Goal: Information Seeking & Learning: Learn about a topic

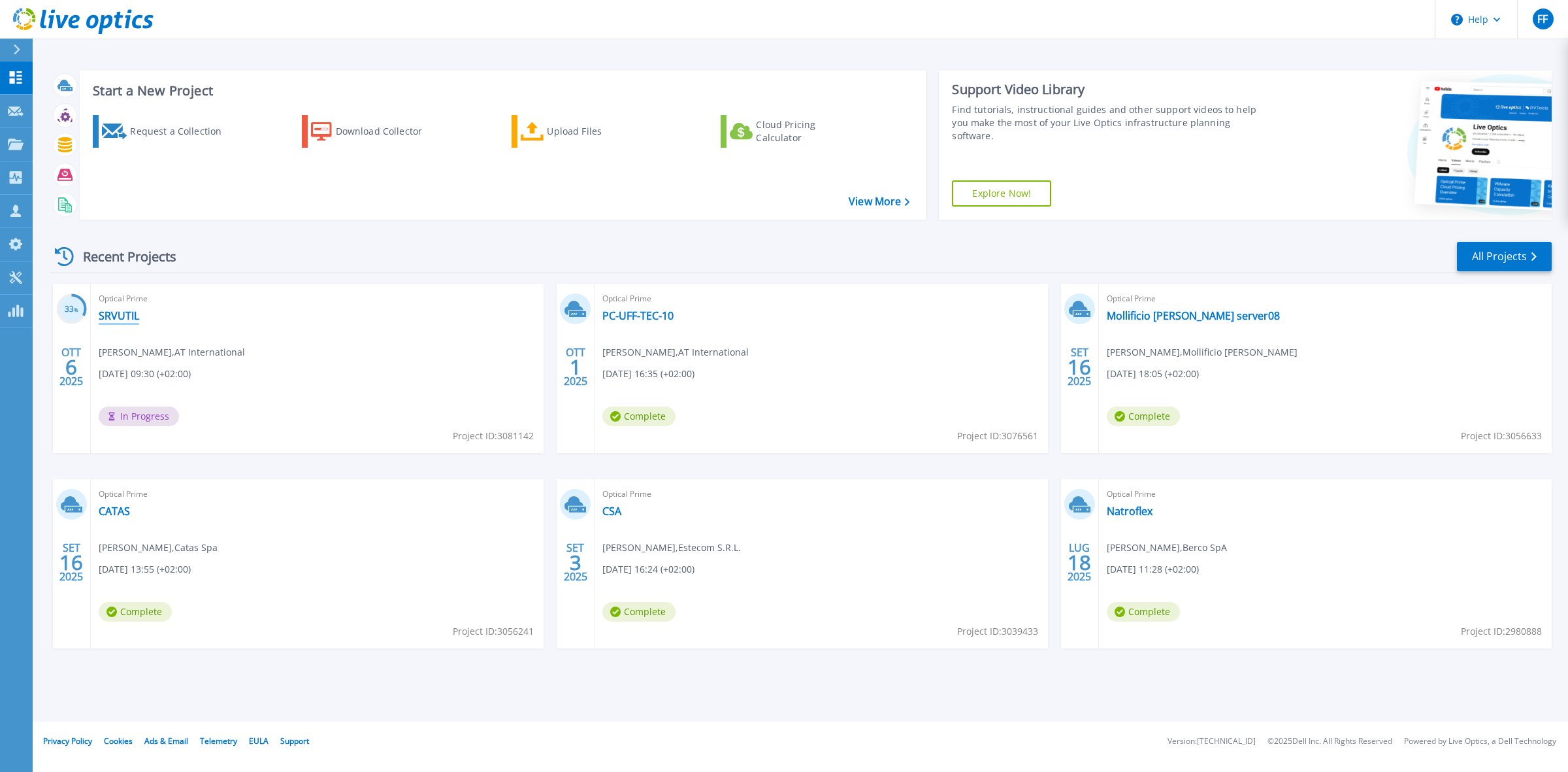
click at [132, 317] on link "SRVUTIL" at bounding box center [119, 316] width 41 height 13
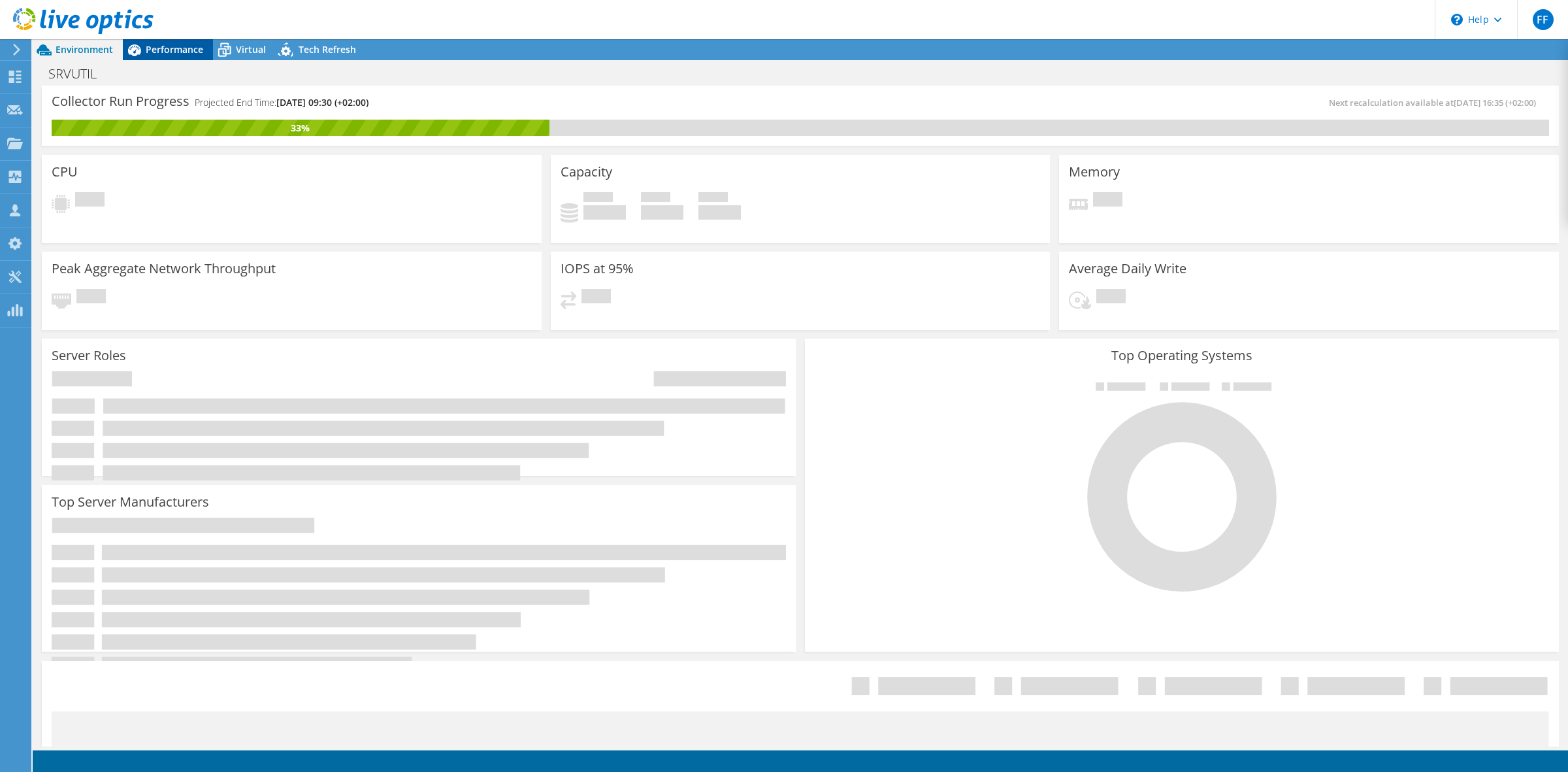
click at [181, 44] on span "Performance" at bounding box center [174, 50] width 57 height 13
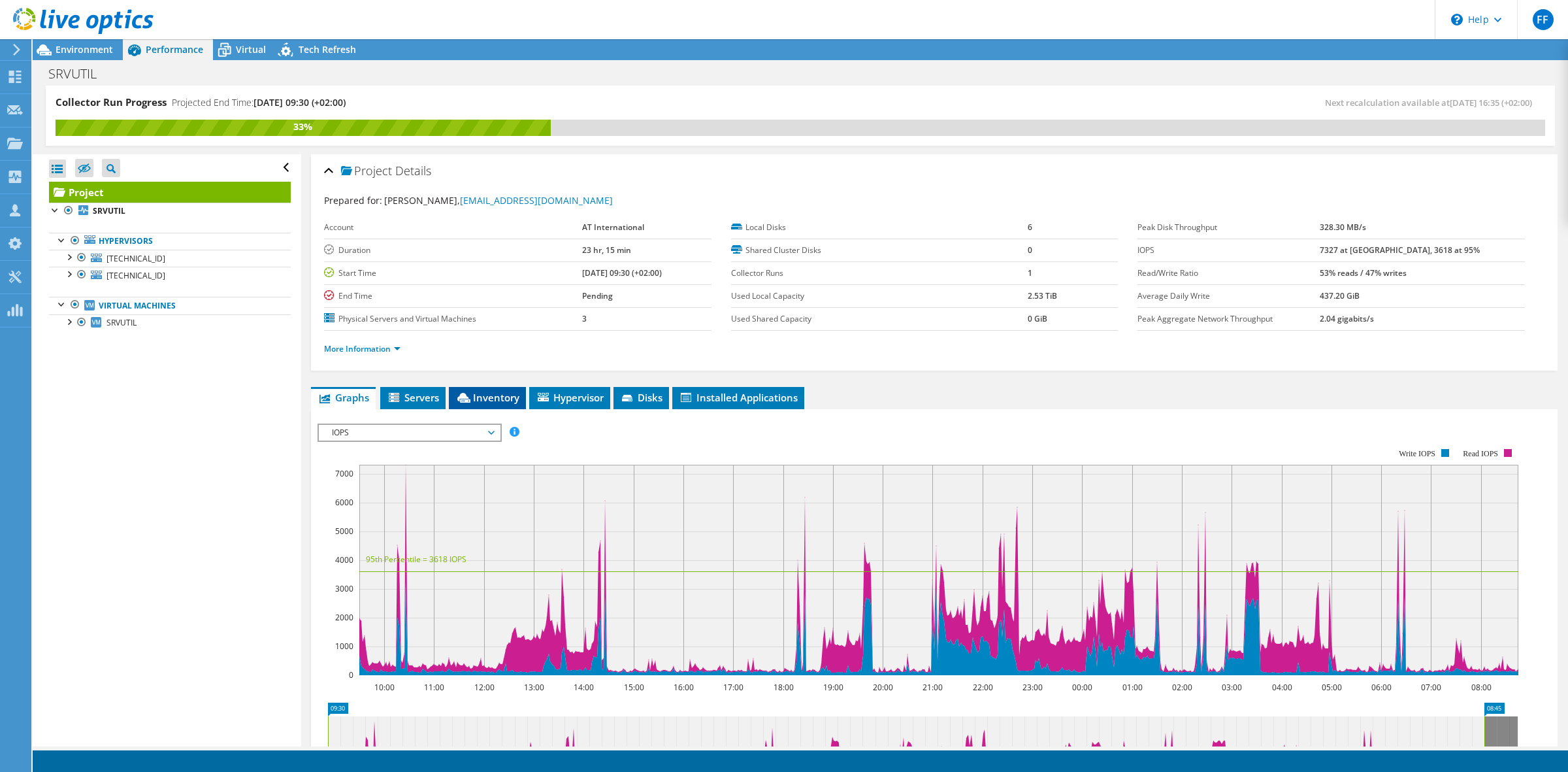
click at [490, 398] on span "Inventory" at bounding box center [487, 397] width 64 height 13
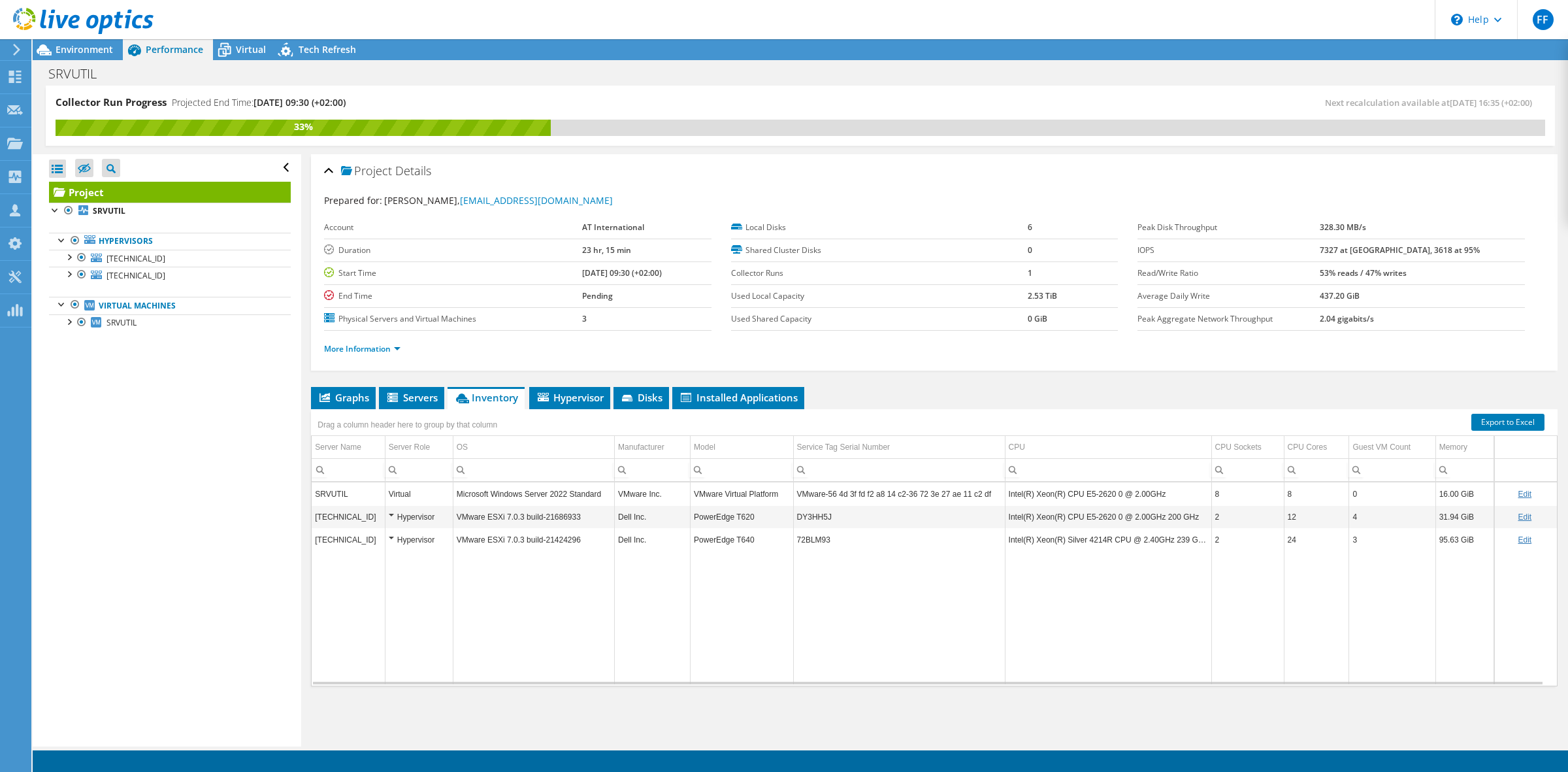
click at [265, 484] on div "Open All Close All Hide Excluded Nodes Project Tree Filter" at bounding box center [167, 450] width 268 height 592
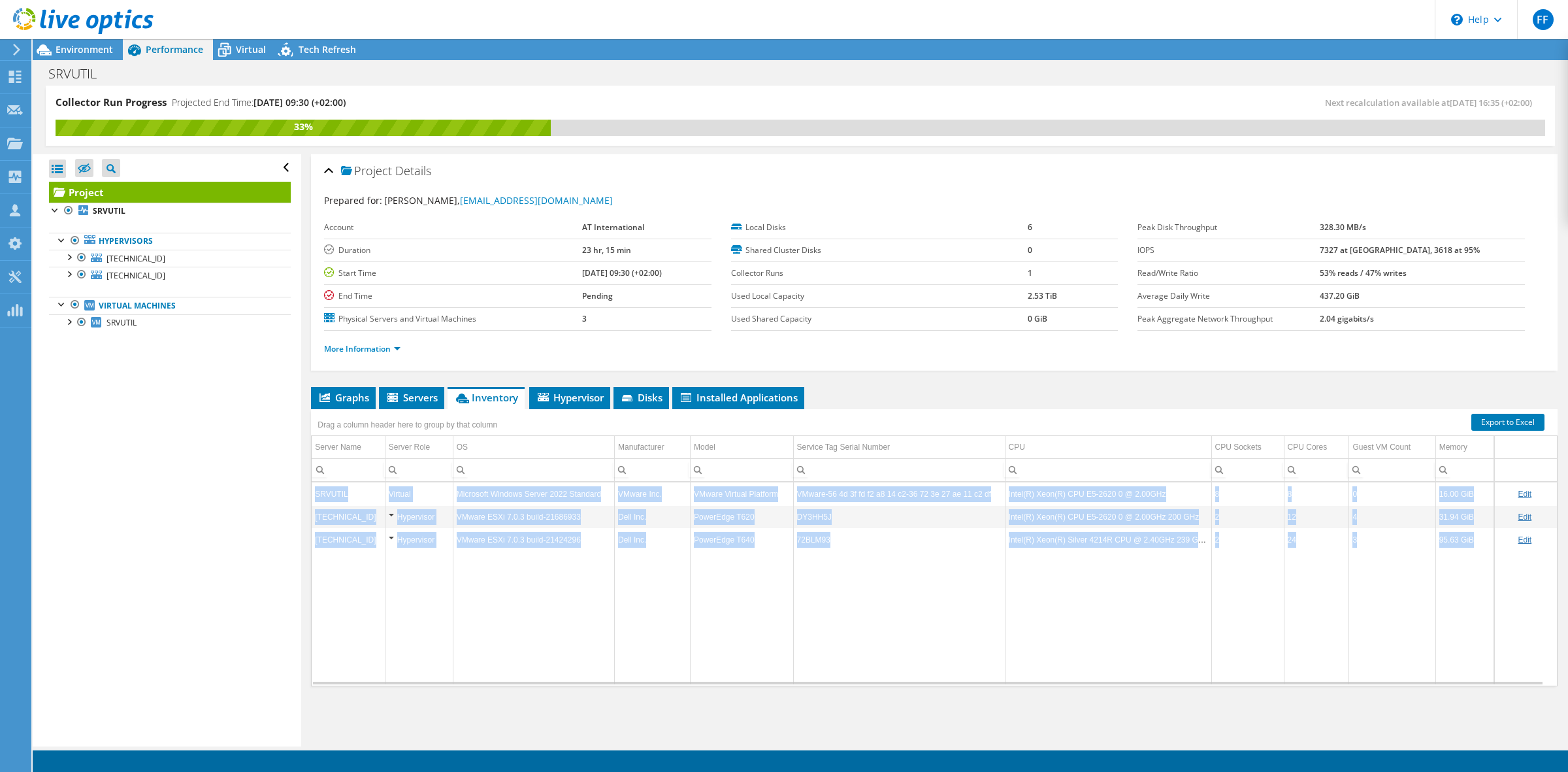
drag, startPoint x: 804, startPoint y: 686, endPoint x: 1144, endPoint y: 685, distance: 340.0
click at [1144, 685] on div "SRVUTIL Virtual Microsoft Windows Server 2022 Standard VMware Inc. VMware Virtu…" at bounding box center [934, 584] width 1247 height 204
click at [1144, 685] on div "Data grid" at bounding box center [927, 682] width 1233 height 5
click at [1109, 641] on td "Data grid" at bounding box center [1108, 617] width 206 height 133
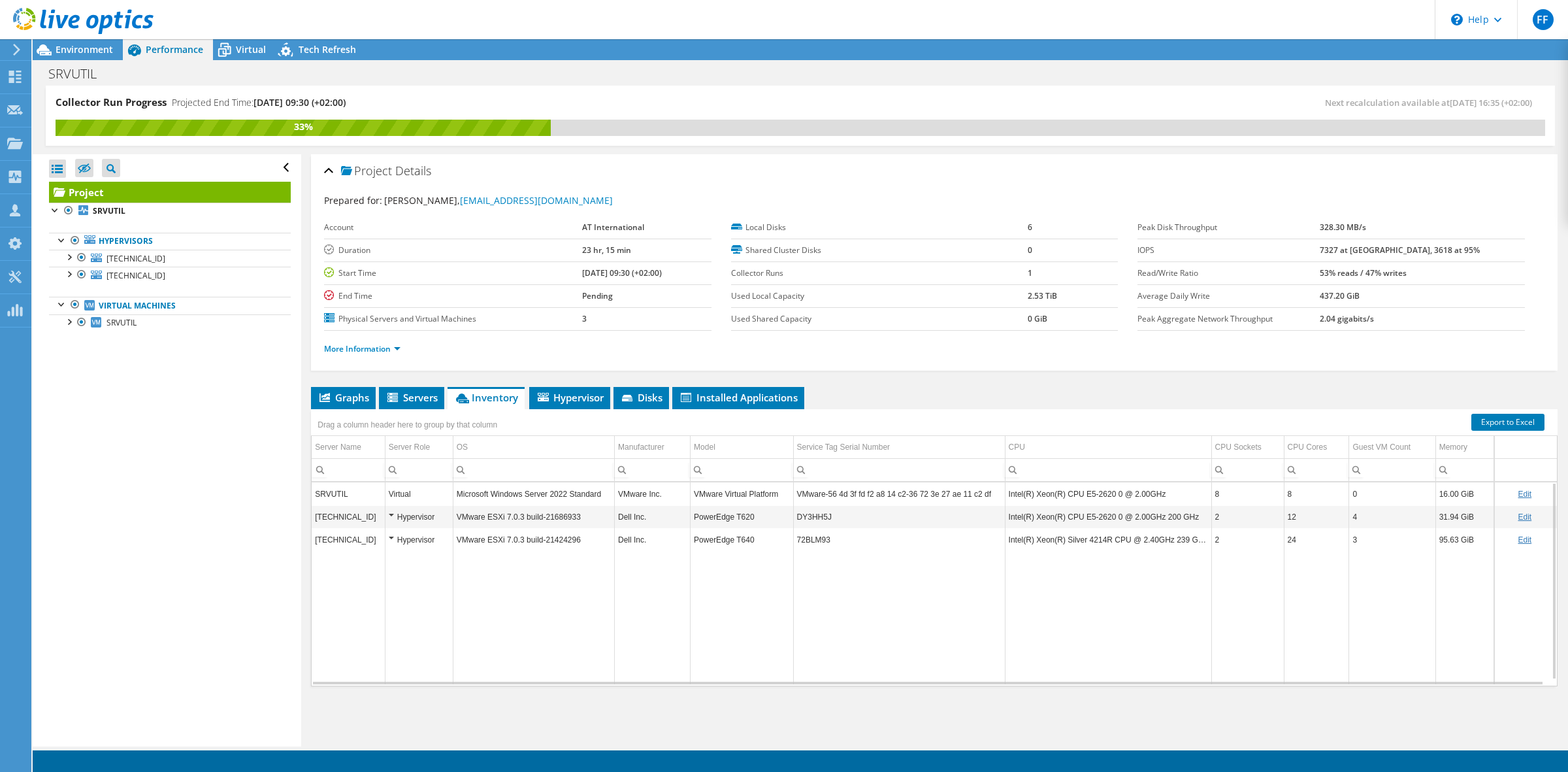
click at [202, 585] on div "Open All Close All Hide Excluded Nodes Project Tree Filter" at bounding box center [167, 450] width 268 height 592
click at [255, 50] on span "Virtual" at bounding box center [251, 50] width 30 height 13
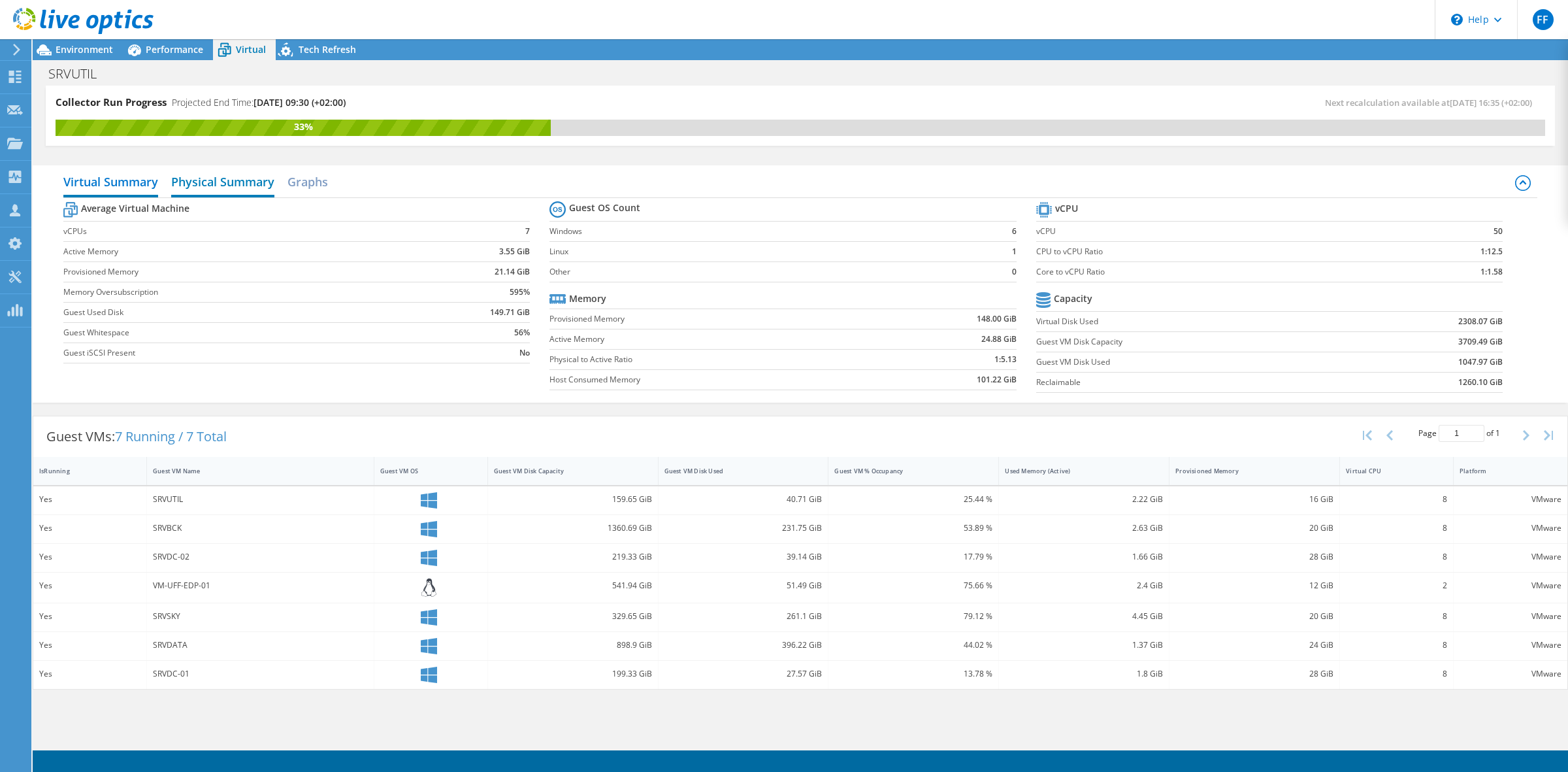
click at [216, 178] on h2 "Physical Summary" at bounding box center [223, 183] width 103 height 29
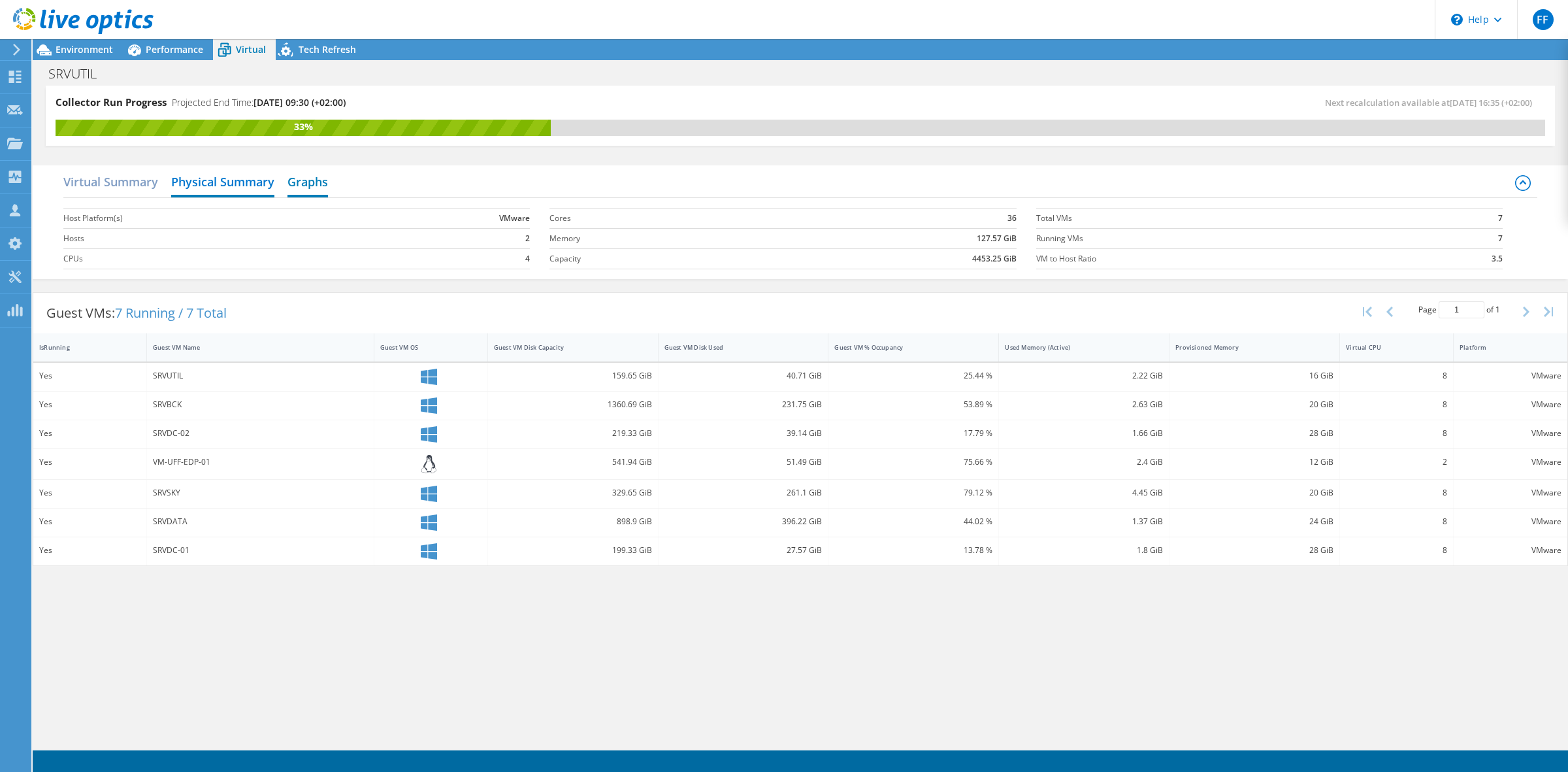
click at [301, 181] on h2 "Graphs" at bounding box center [308, 183] width 41 height 29
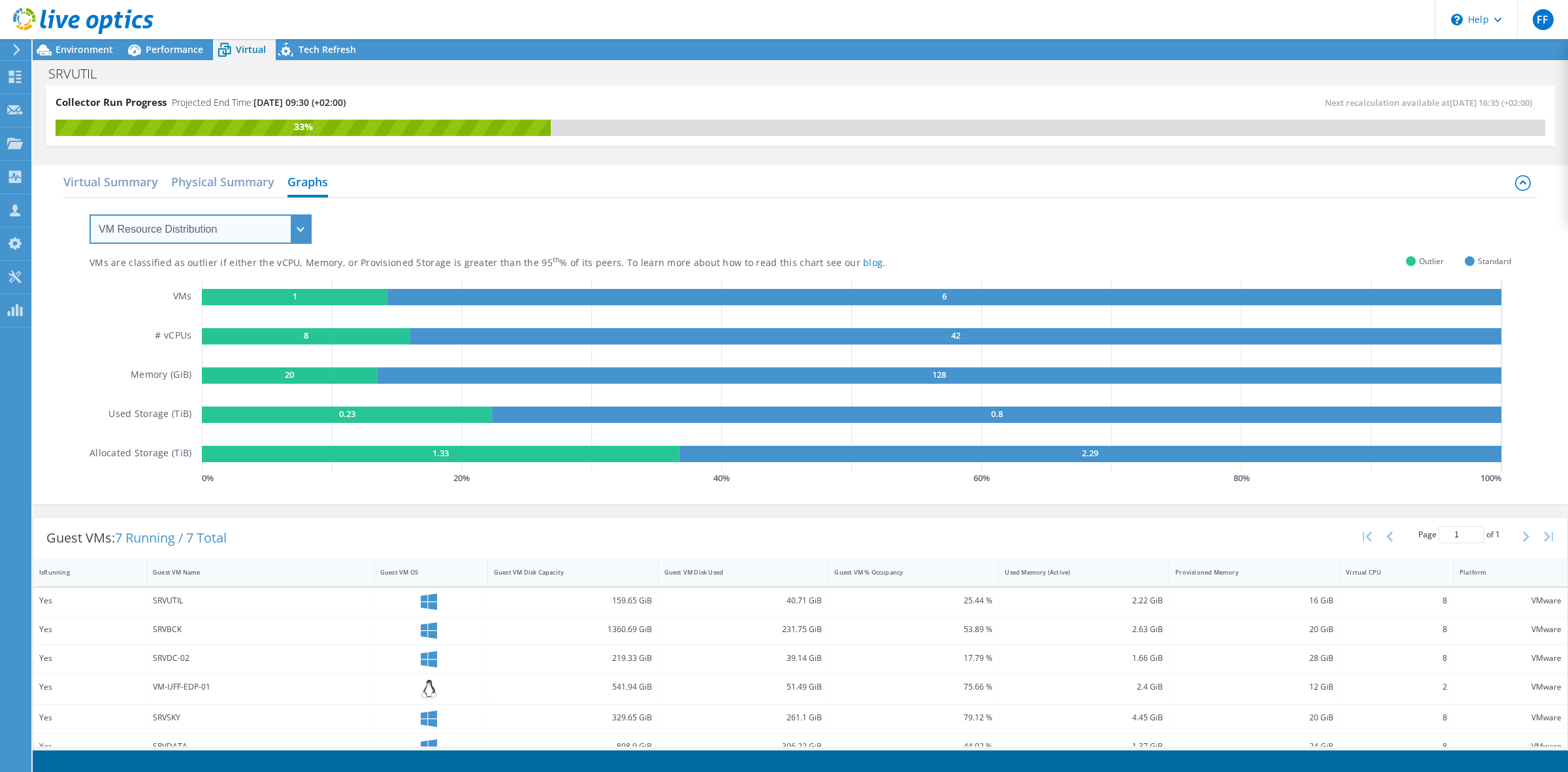
click at [245, 230] on select "VM Resource Distribution Provisioning Contrast Over Provisioning" at bounding box center [200, 229] width 222 height 29
select select "Over Provisioning"
click at [90, 214] on select "VM Resource Distribution Provisioning Contrast Over Provisioning" at bounding box center [200, 229] width 222 height 29
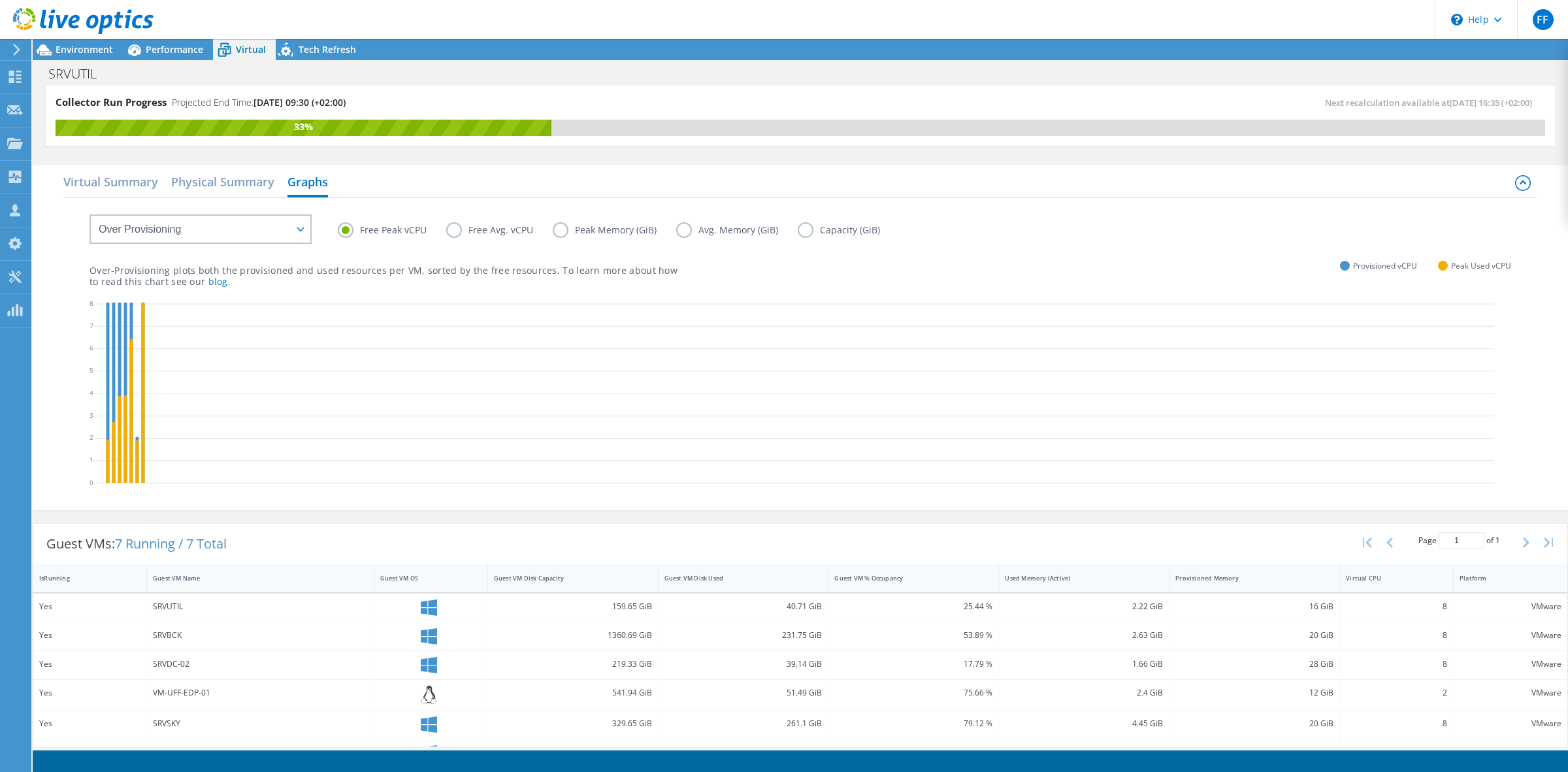
click at [507, 232] on label "Free Avg. vCPU" at bounding box center [500, 230] width 106 height 15
click at [0, 0] on input "Free Avg. vCPU" at bounding box center [0, 0] width 0 height 0
click at [626, 227] on label "Peak Memory (GiB)" at bounding box center [615, 230] width 123 height 15
click at [0, 0] on input "Peak Memory (GiB)" at bounding box center [0, 0] width 0 height 0
click at [85, 53] on span "Environment" at bounding box center [84, 50] width 57 height 13
